Goal: Task Accomplishment & Management: Complete application form

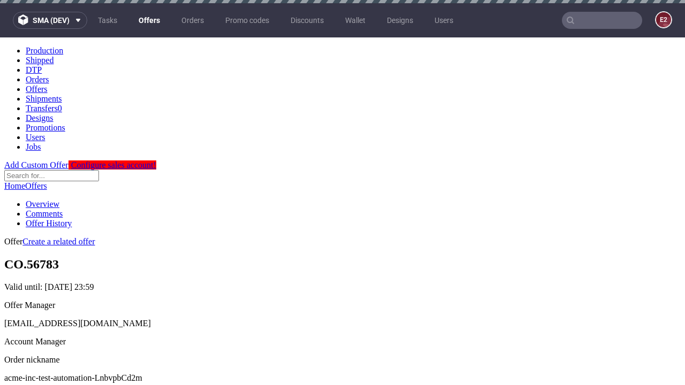
scroll to position [106, 0]
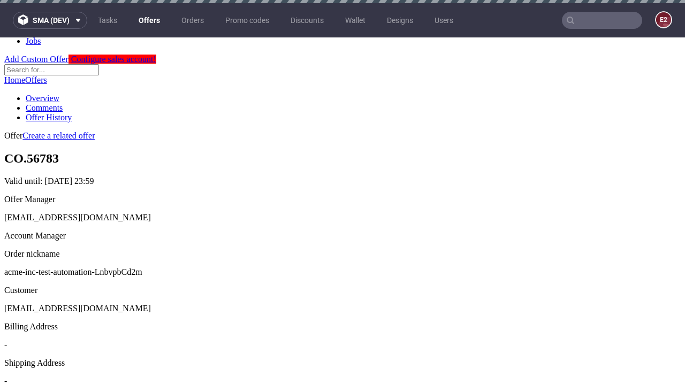
scroll to position [3, 0]
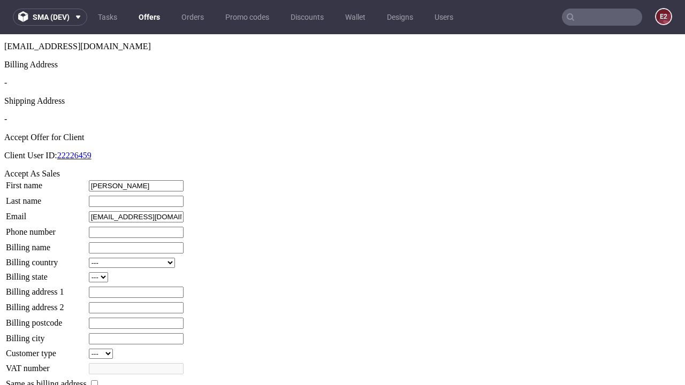
type input "[PERSON_NAME]"
type input "Hirthe"
type input "1509813888"
type input "Arnoldo_Lebsack38"
select select "13"
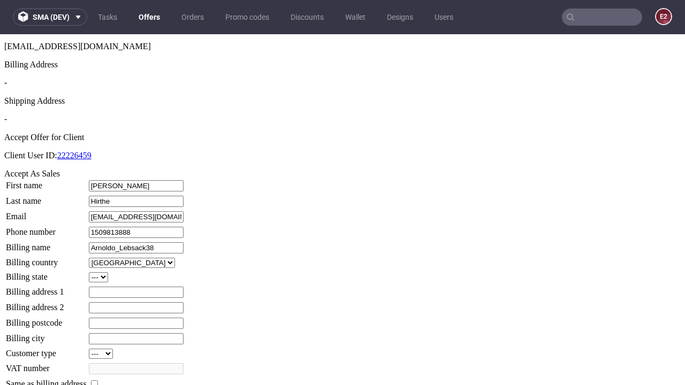
select select "132"
type input "Arnoldo_Lebsack38"
type input "260 The Croft"
type input "PI1 9AU"
type input "Kutch-upon-[PERSON_NAME]"
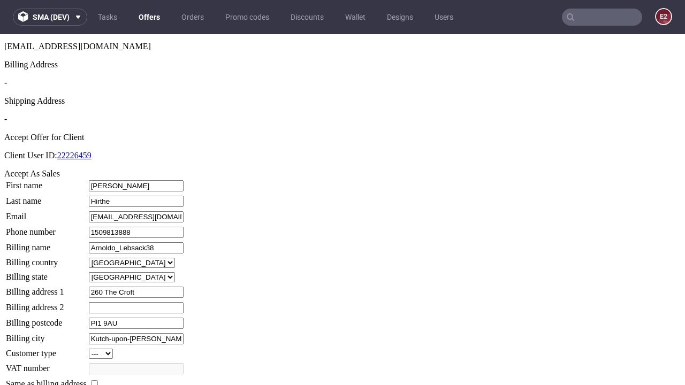
click at [98, 381] on input "checkbox" at bounding box center [94, 384] width 7 height 7
checkbox input "true"
type input "Arnoldo_Lebsack38"
select select "13"
type input "260 The Croft"
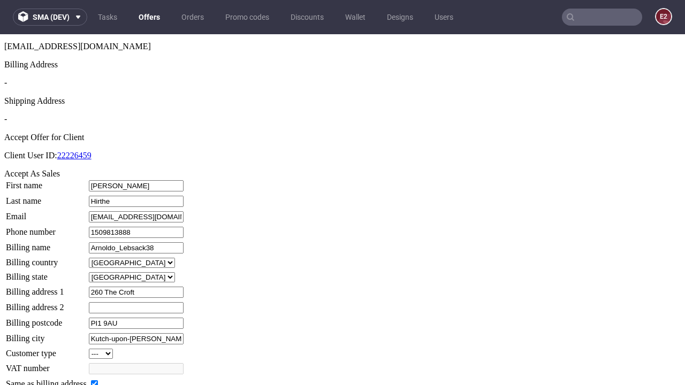
type input "PI1 9AU"
type input "Kutch-upon-[PERSON_NAME]"
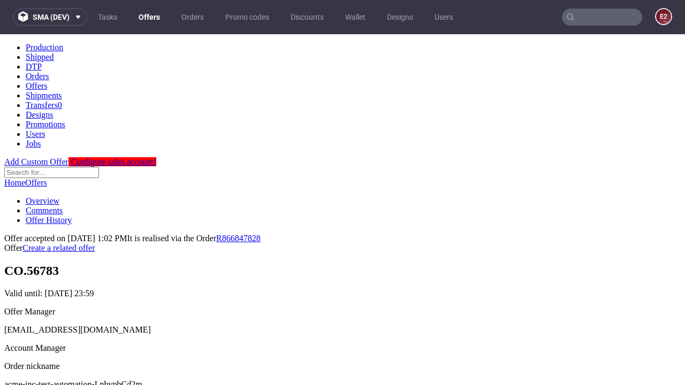
scroll to position [0, 0]
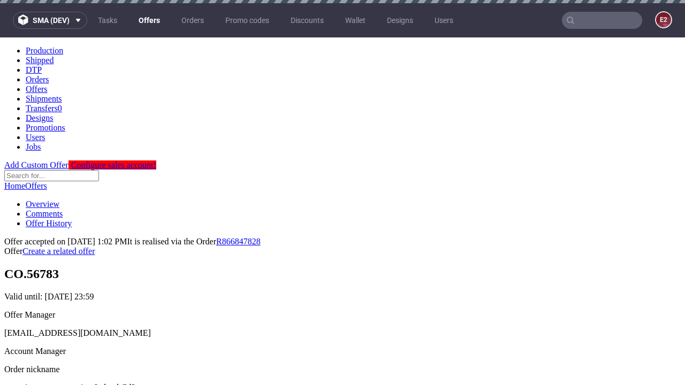
type input "[DATE]"
select select "12214305"
type input "In progress..."
